Goal: Find specific page/section: Find specific page/section

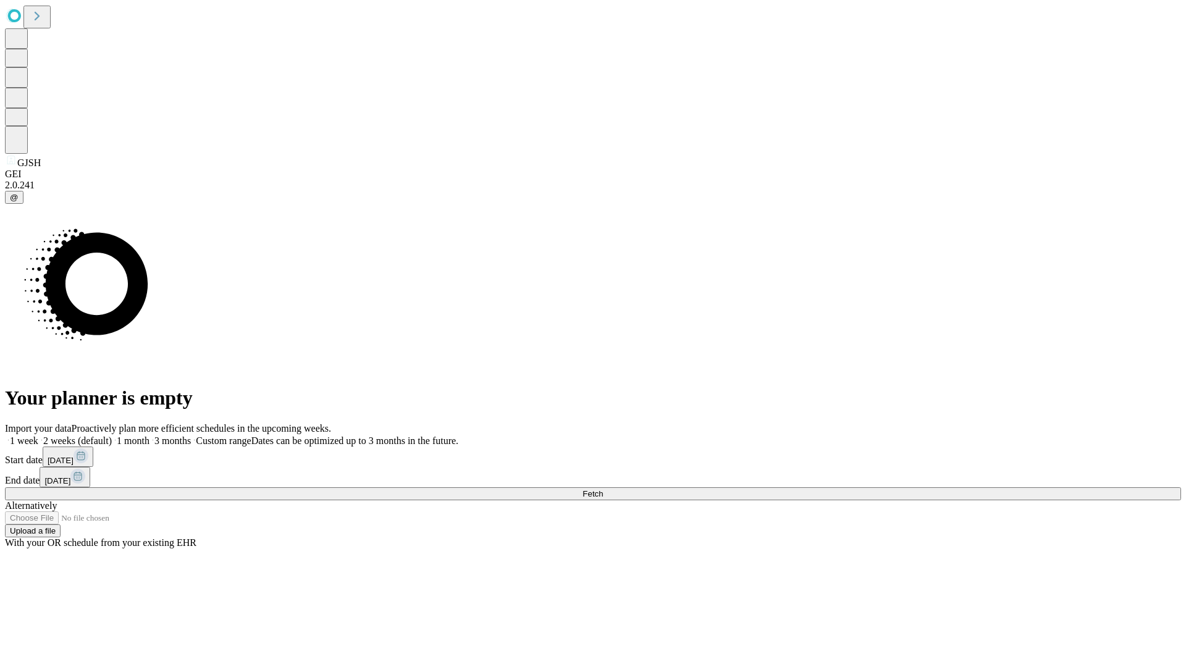
click at [603, 489] on span "Fetch" at bounding box center [593, 493] width 20 height 9
